Goal: Transaction & Acquisition: Purchase product/service

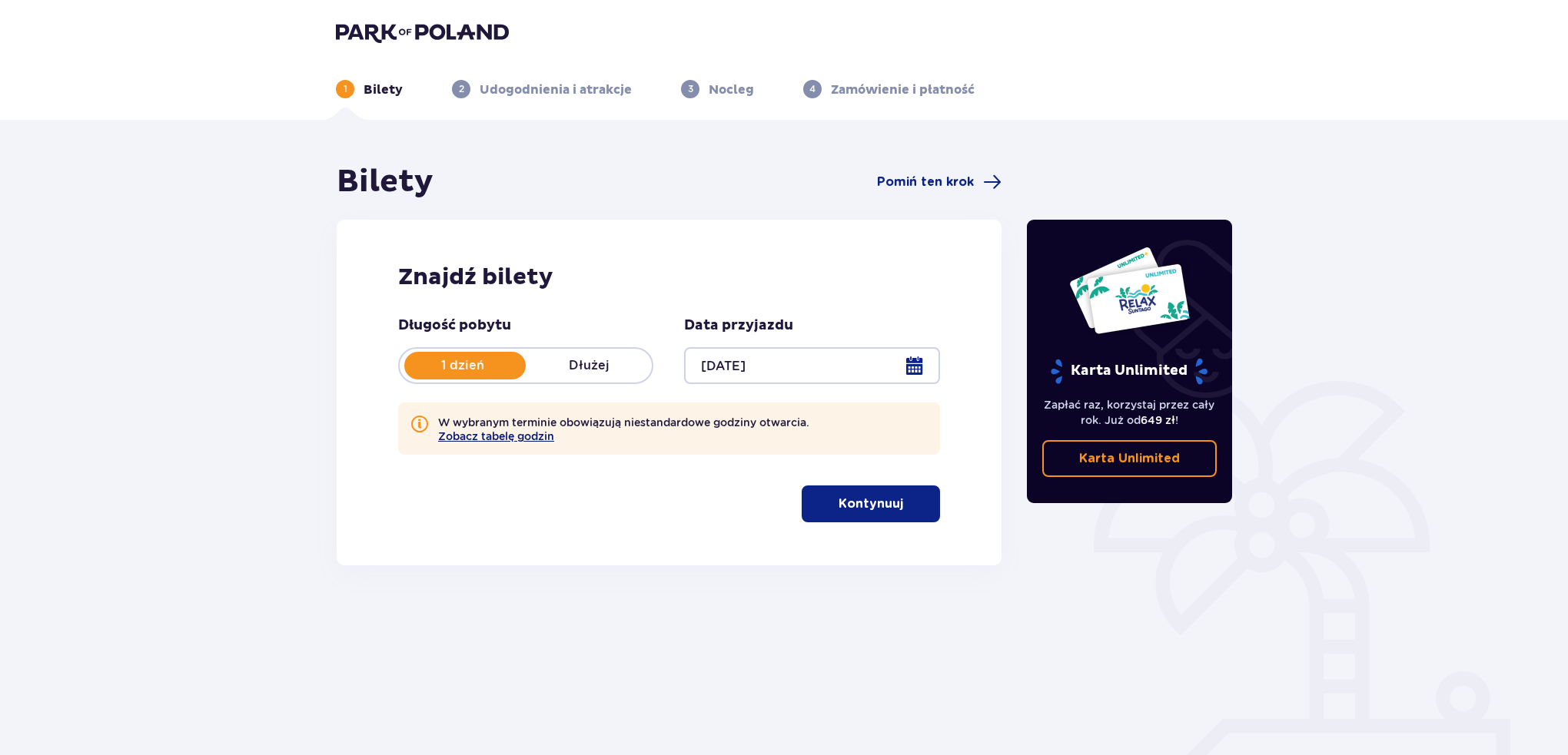
click at [521, 437] on button "Zobacz tabelę godzin" at bounding box center [496, 436] width 116 height 13
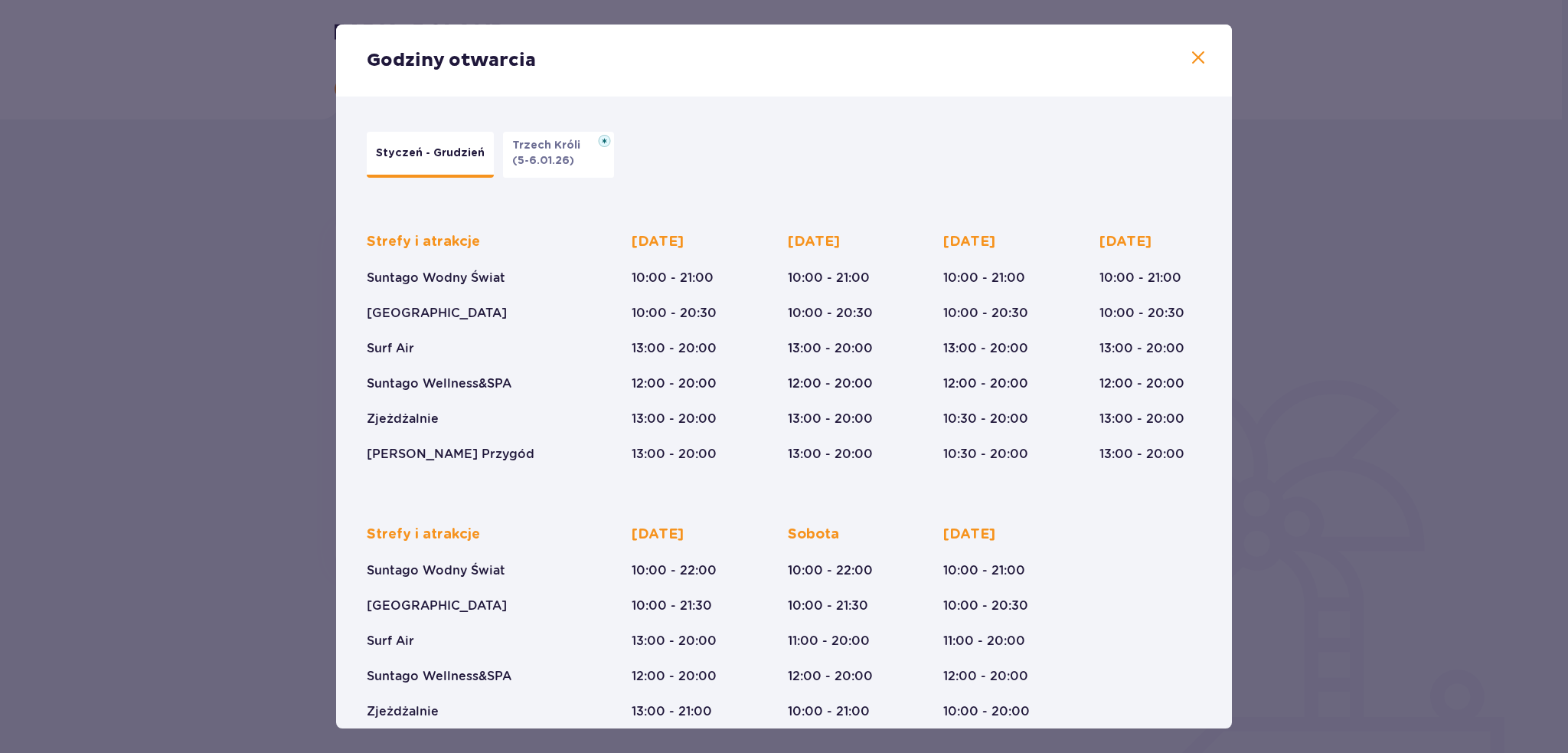
click at [1190, 55] on span at bounding box center [1199, 58] width 19 height 19
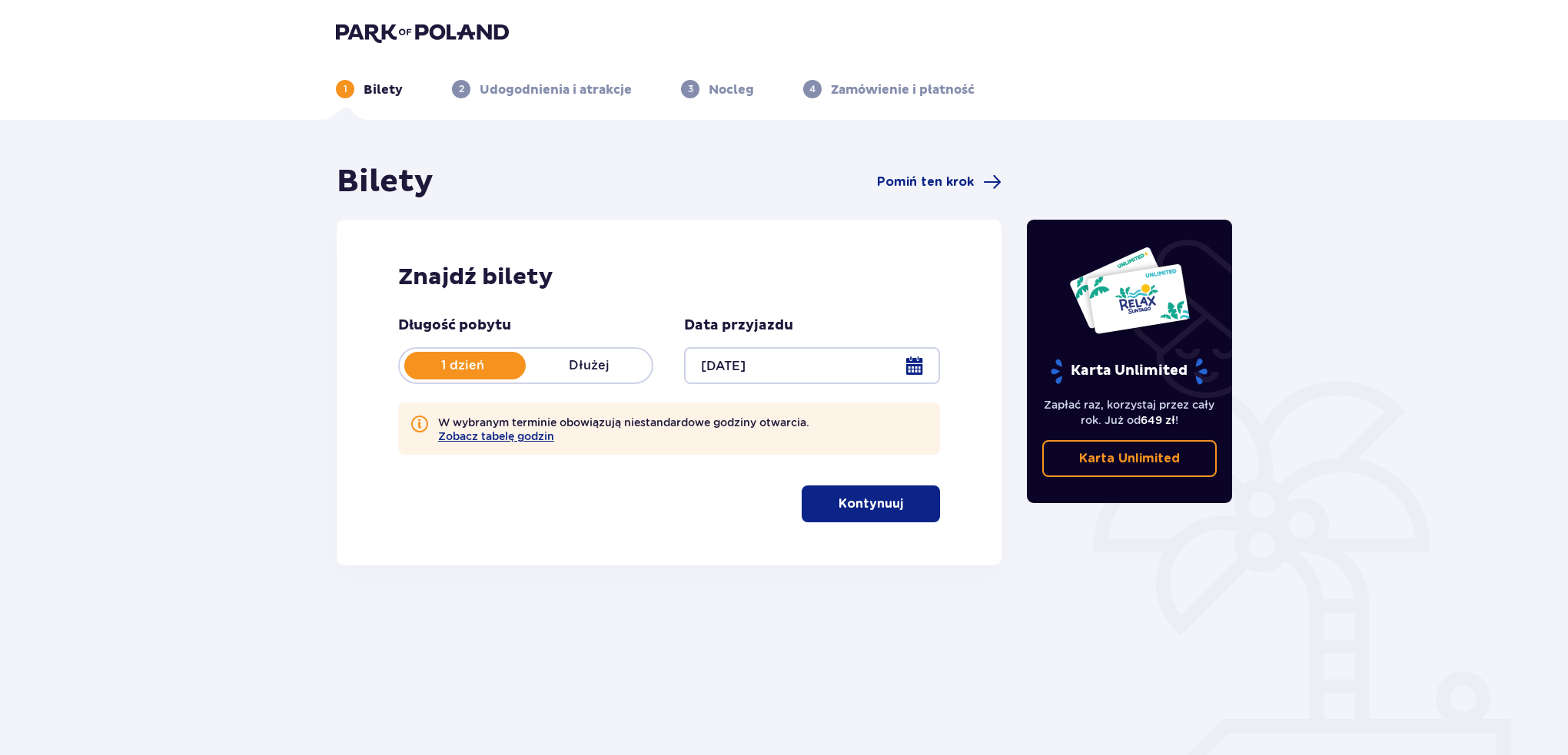
click at [873, 503] on p "Kontynuuj" at bounding box center [872, 503] width 65 height 17
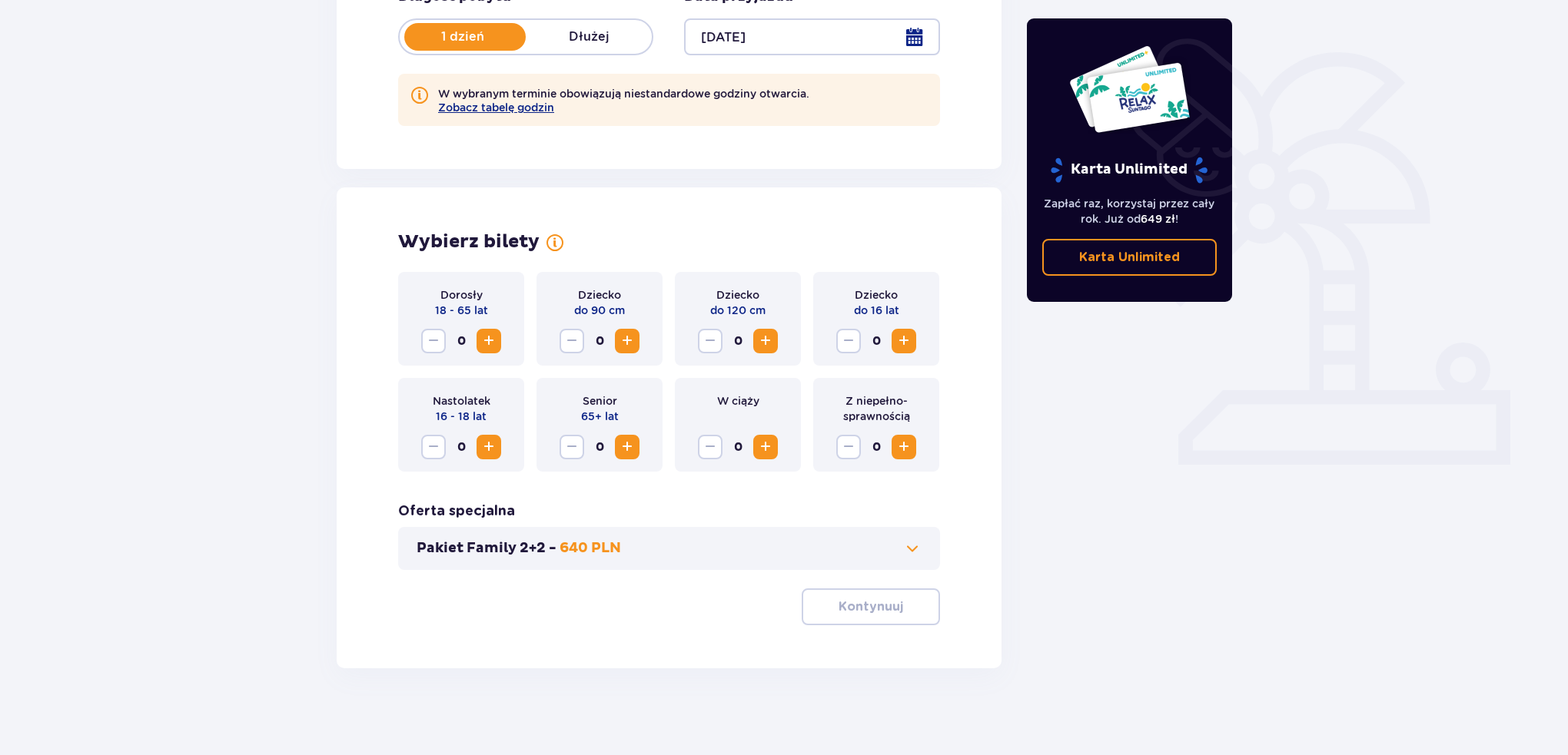
scroll to position [335, 0]
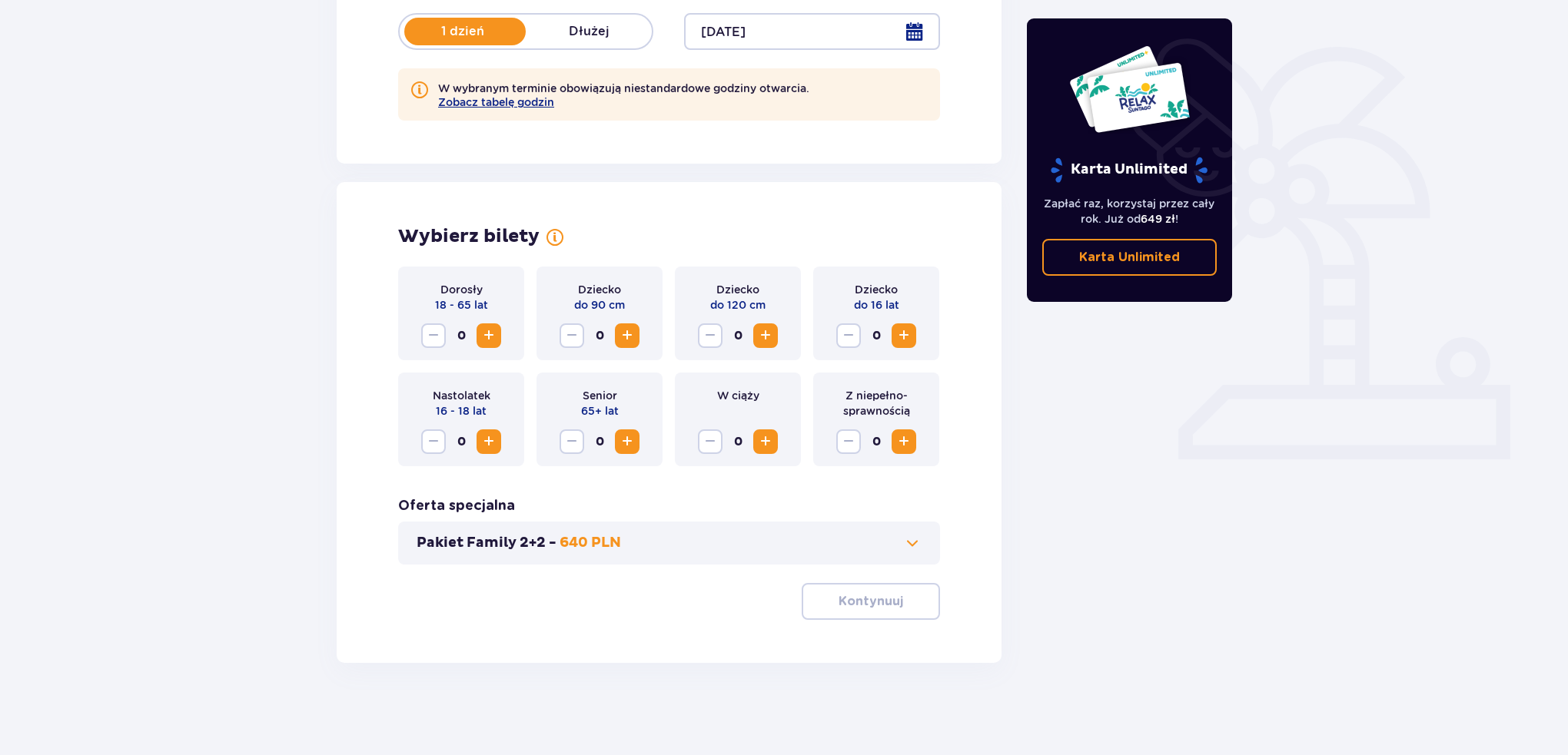
click at [906, 337] on span "Zwiększ" at bounding box center [904, 335] width 19 height 19
click at [484, 334] on span "Zwiększ" at bounding box center [489, 335] width 19 height 19
click at [858, 611] on button "Kontynuuj" at bounding box center [871, 602] width 139 height 37
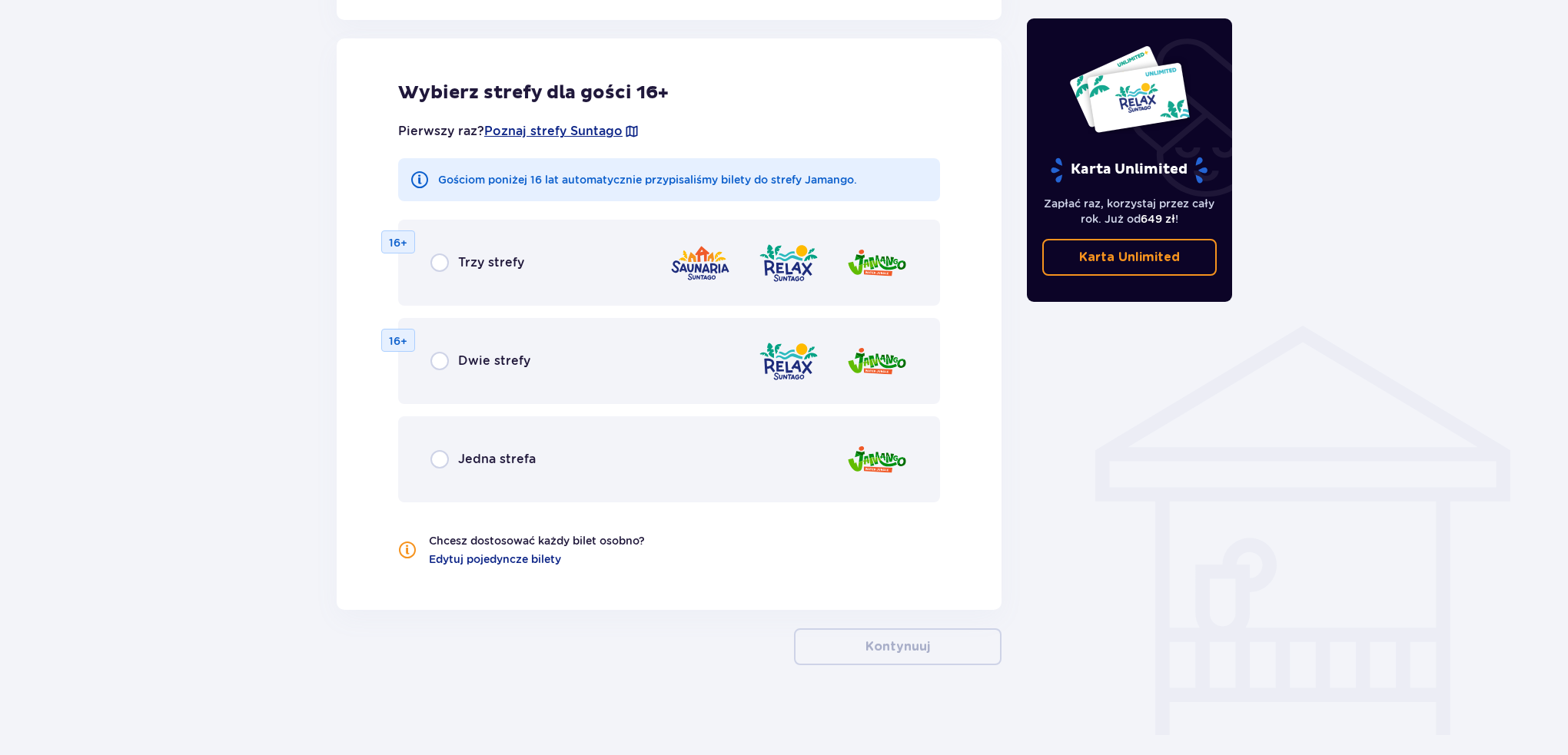
scroll to position [924, 0]
click at [439, 265] on input "radio" at bounding box center [440, 261] width 19 height 19
radio input "true"
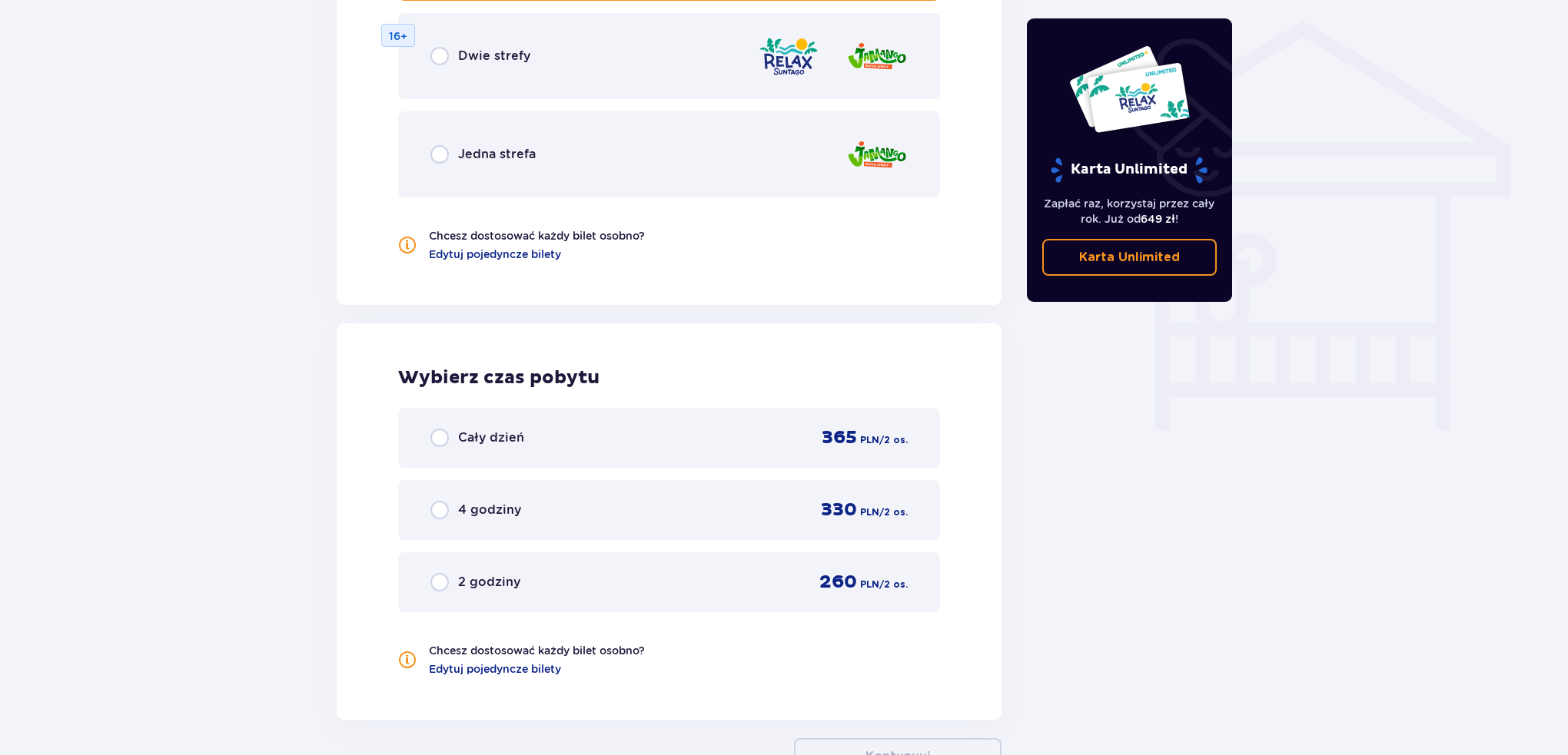
scroll to position [1338, 0]
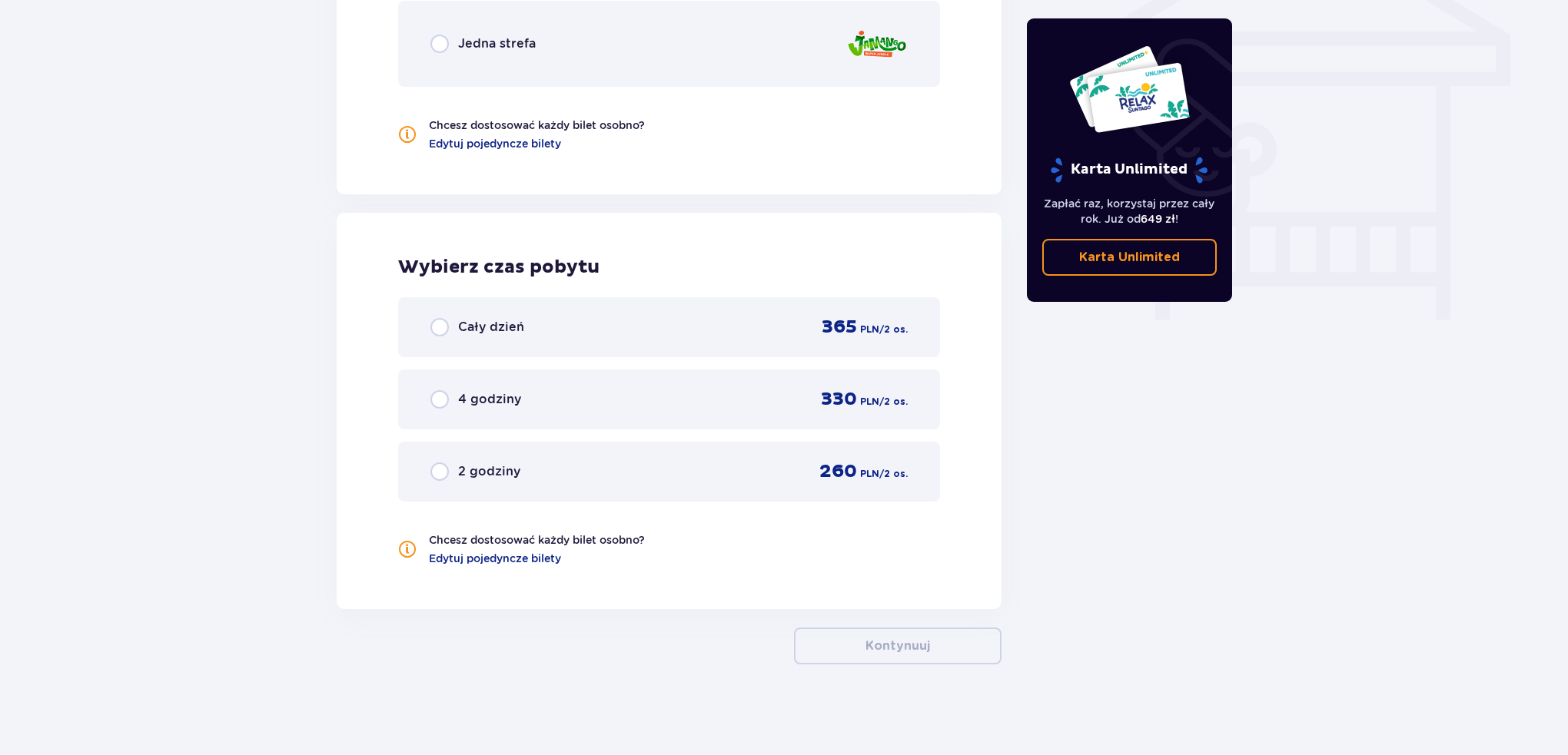
click at [438, 399] on input "radio" at bounding box center [440, 399] width 19 height 19
radio input "true"
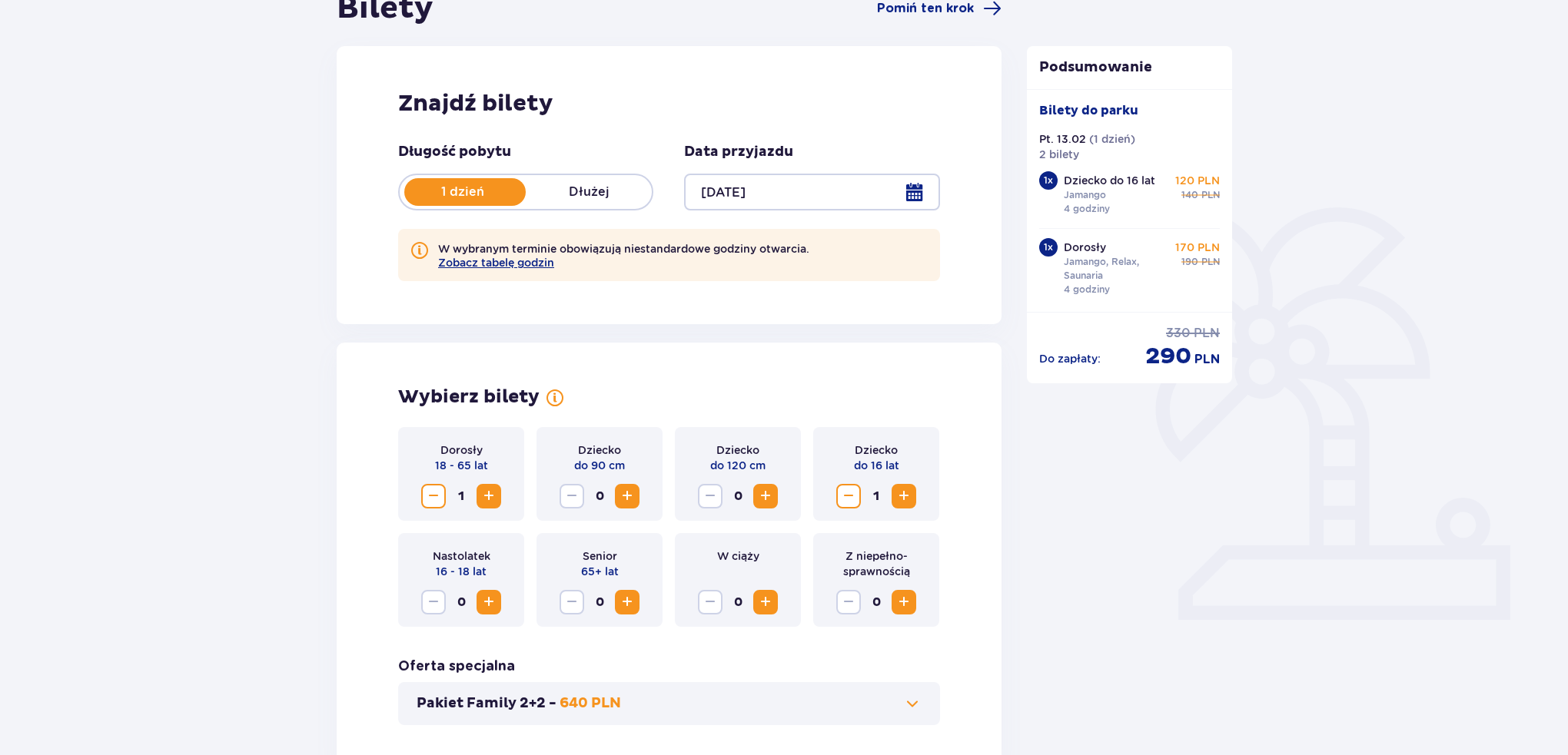
scroll to position [0, 0]
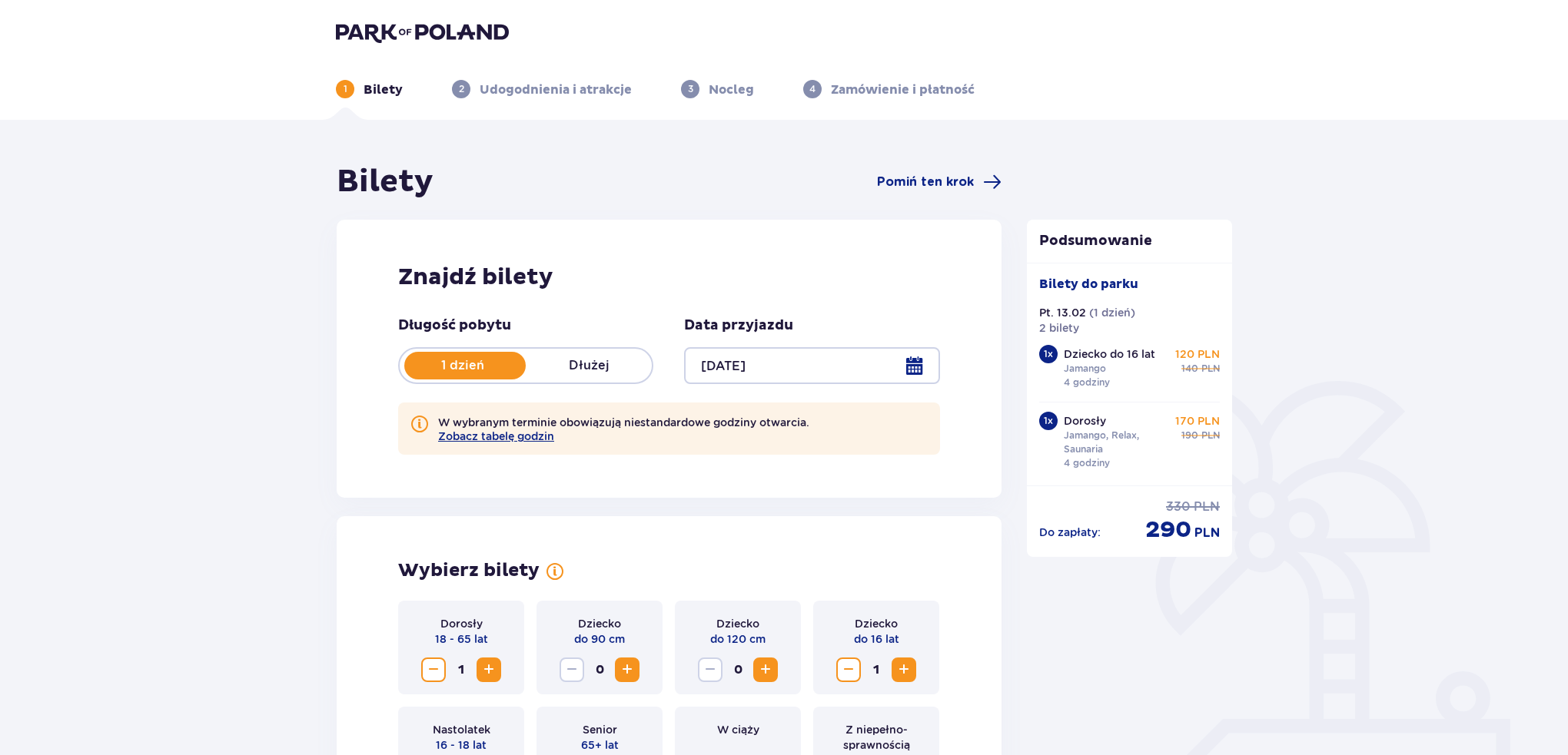
click at [916, 362] on div at bounding box center [812, 366] width 255 height 37
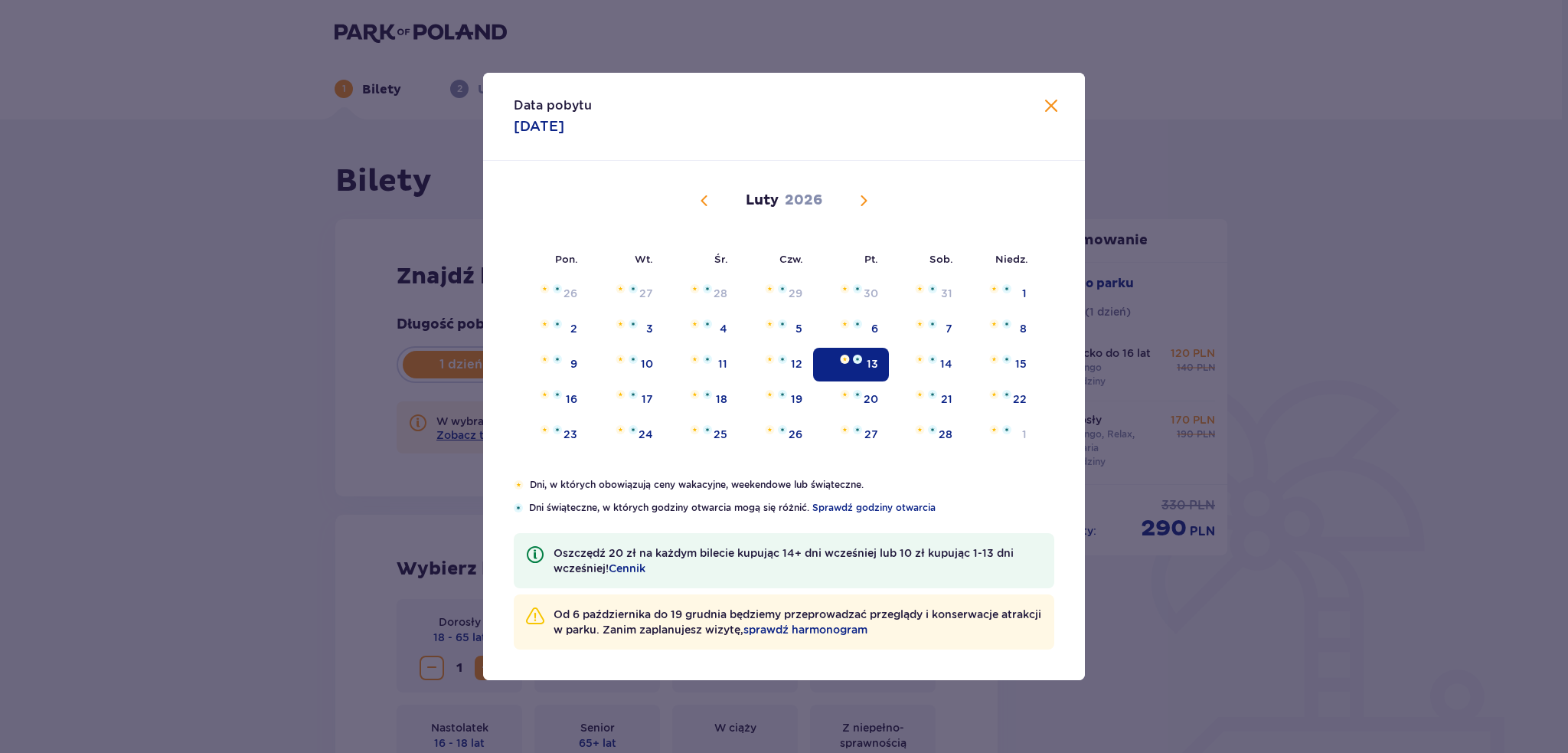
click at [700, 208] on span "Poprzedni miesiąc" at bounding box center [705, 200] width 19 height 19
click at [703, 204] on span "Poprzedni miesiąc" at bounding box center [705, 200] width 19 height 19
click at [704, 203] on span "Poprzedni miesiąc" at bounding box center [705, 200] width 19 height 19
click at [862, 205] on span "Następny miesiąc" at bounding box center [863, 200] width 19 height 19
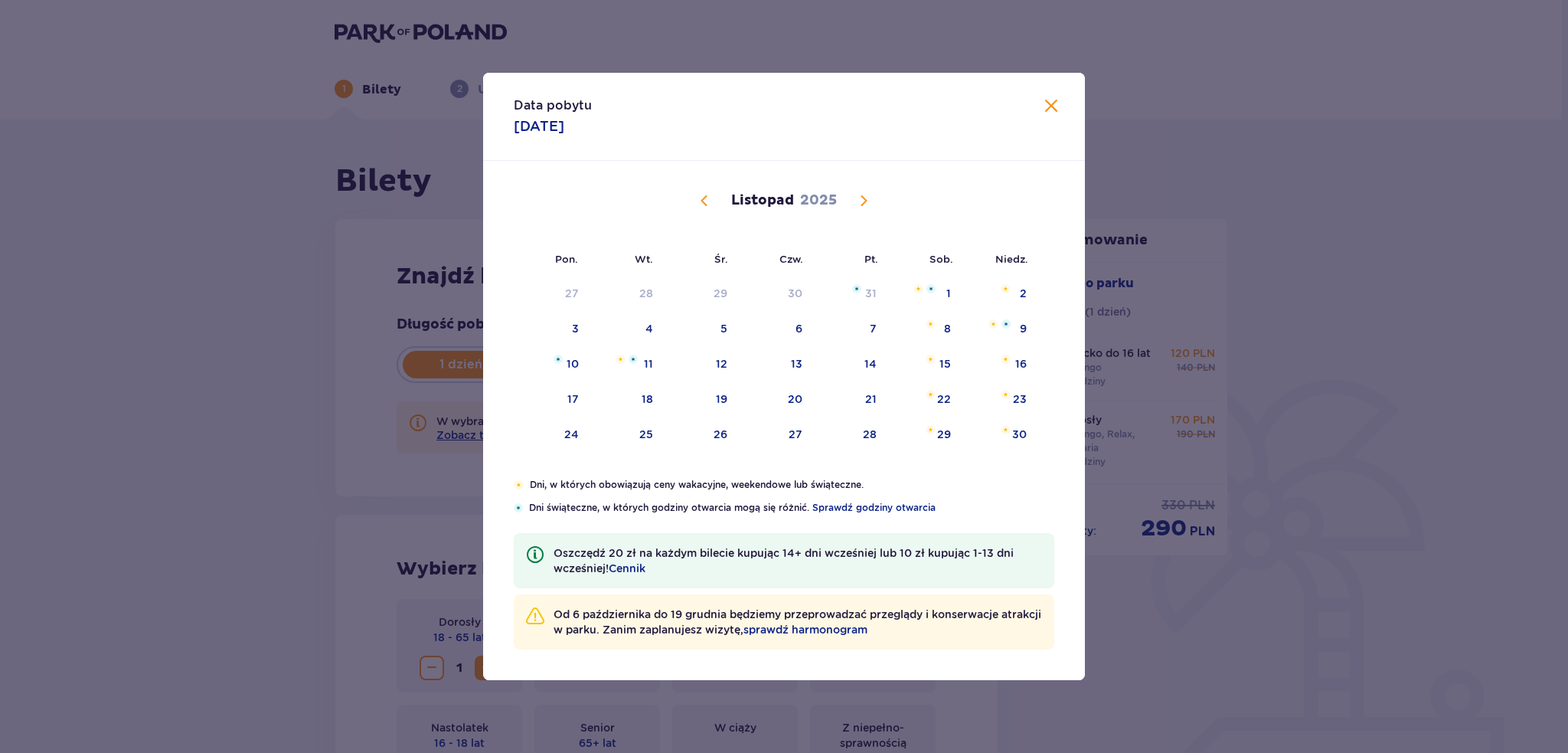
click at [860, 202] on span "Następny miesiąc" at bounding box center [863, 200] width 19 height 19
click at [863, 202] on span "Następny miesiąc" at bounding box center [863, 200] width 19 height 19
click at [866, 203] on span "Następny miesiąc" at bounding box center [863, 200] width 19 height 19
click at [1054, 104] on span "Zamknij" at bounding box center [1052, 106] width 19 height 19
